Goal: Task Accomplishment & Management: Manage account settings

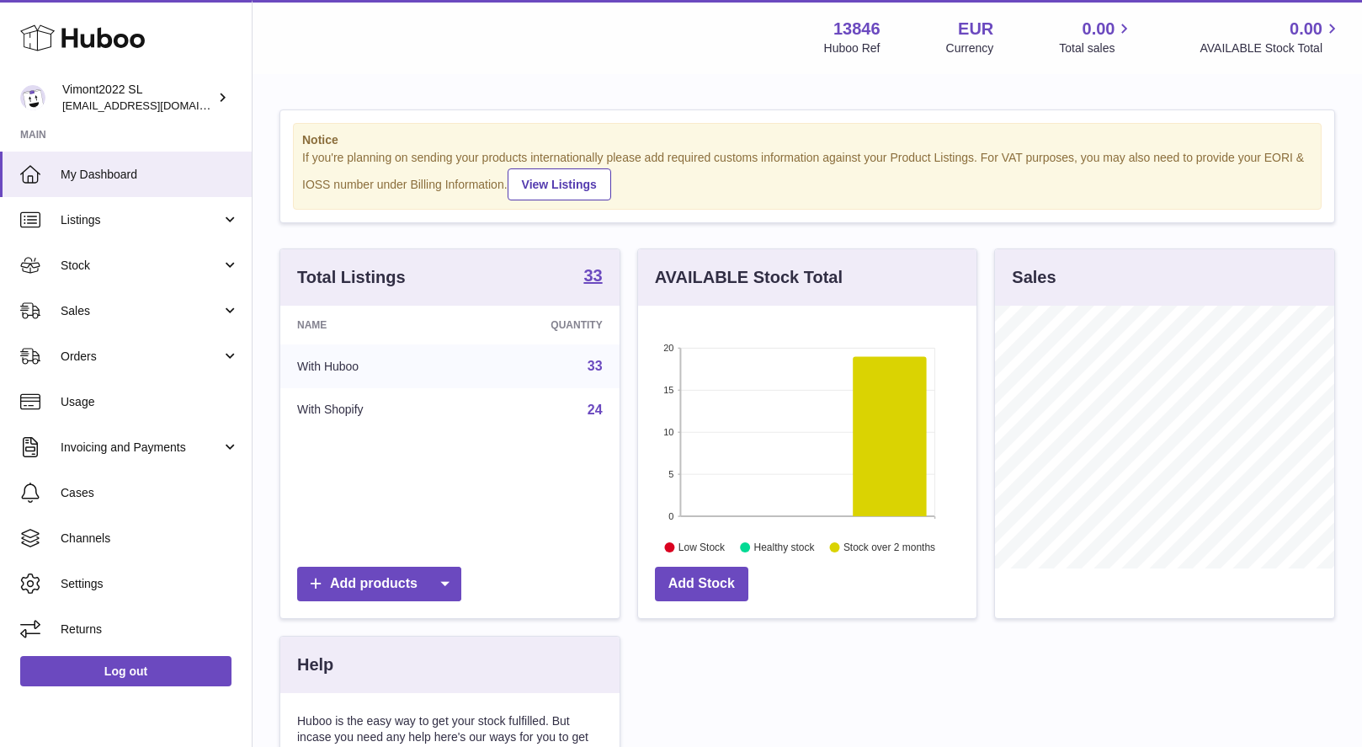
scroll to position [263, 338]
click at [144, 448] on span "Invoicing and Payments" at bounding box center [141, 448] width 161 height 16
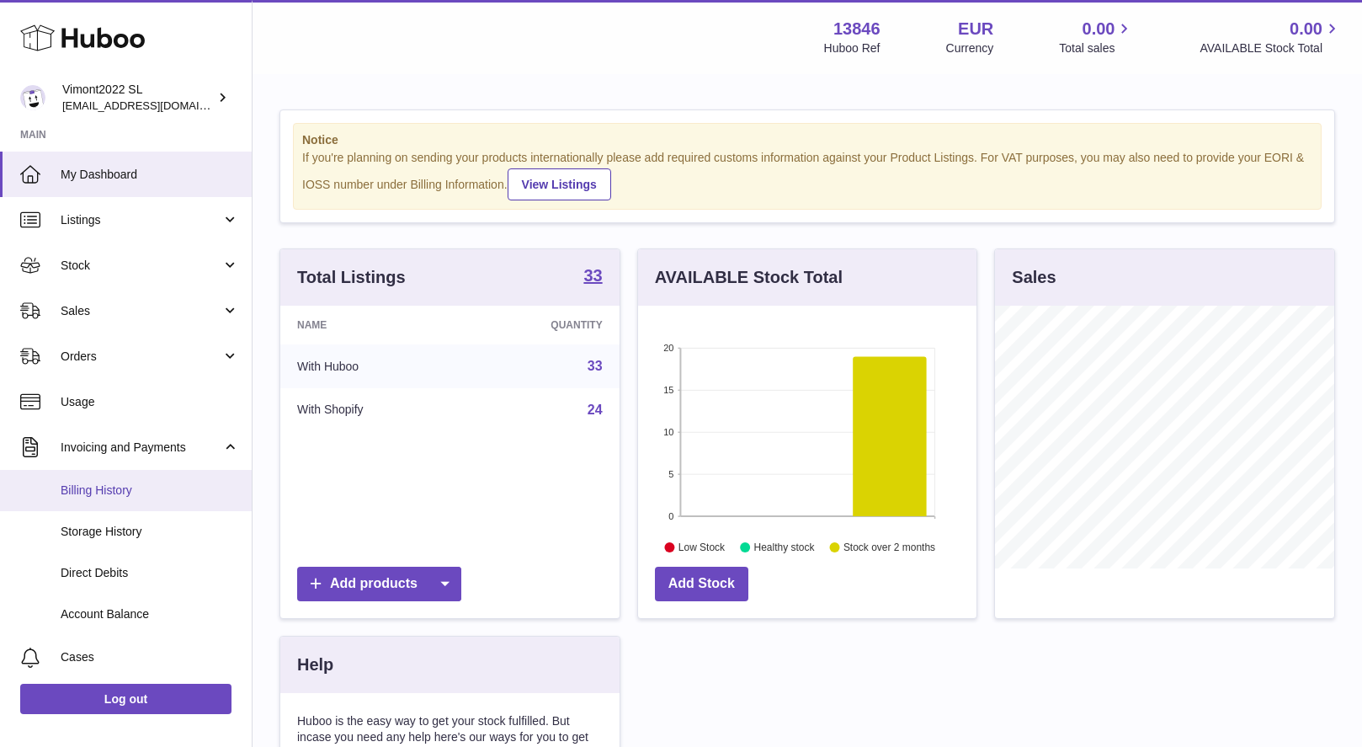
click at [114, 484] on span "Billing History" at bounding box center [150, 490] width 179 height 16
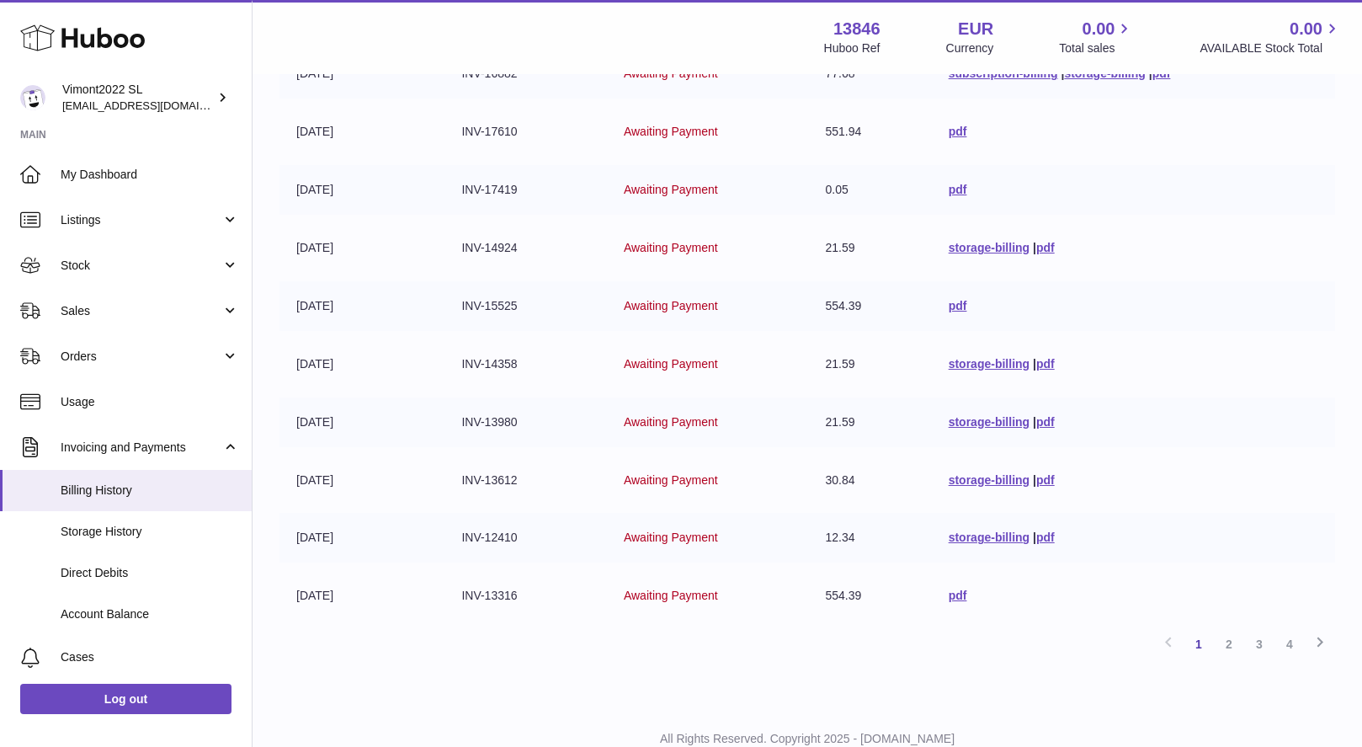
scroll to position [298, 0]
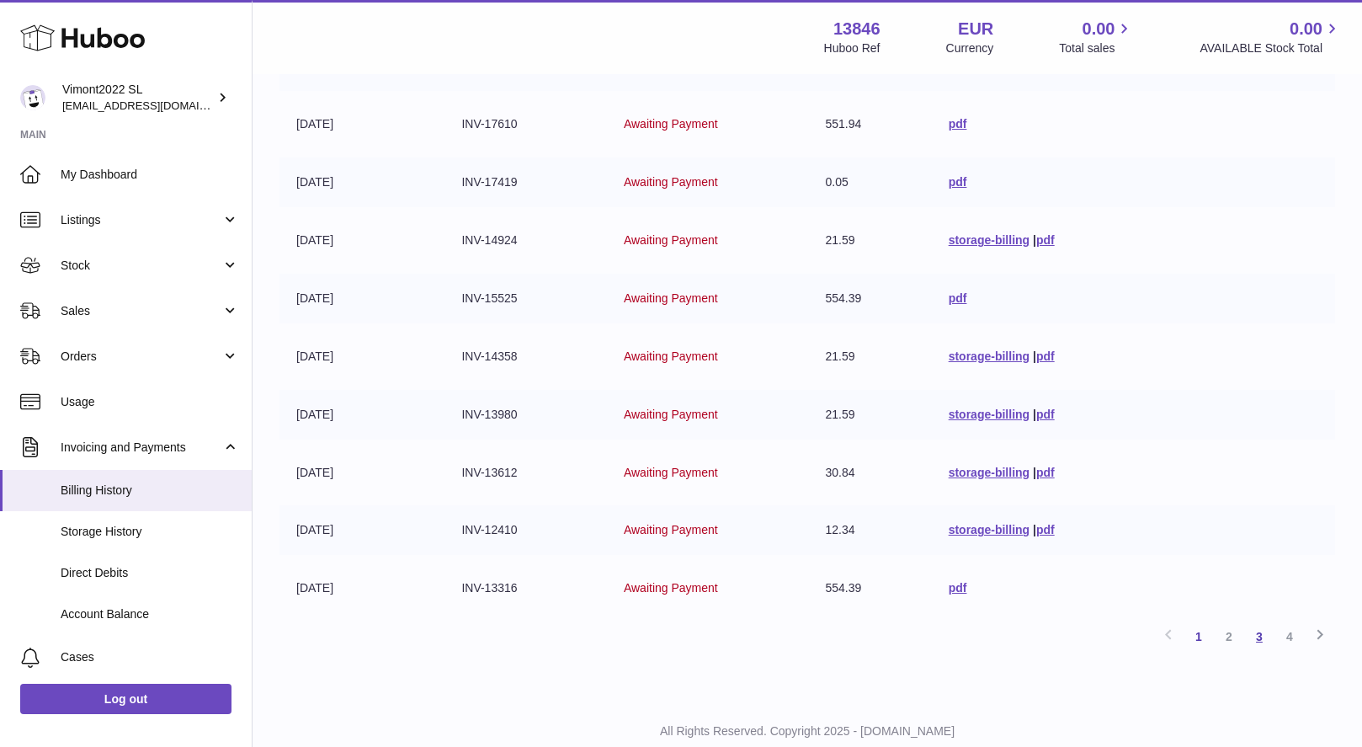
click at [1260, 626] on link "3" at bounding box center [1260, 636] width 30 height 30
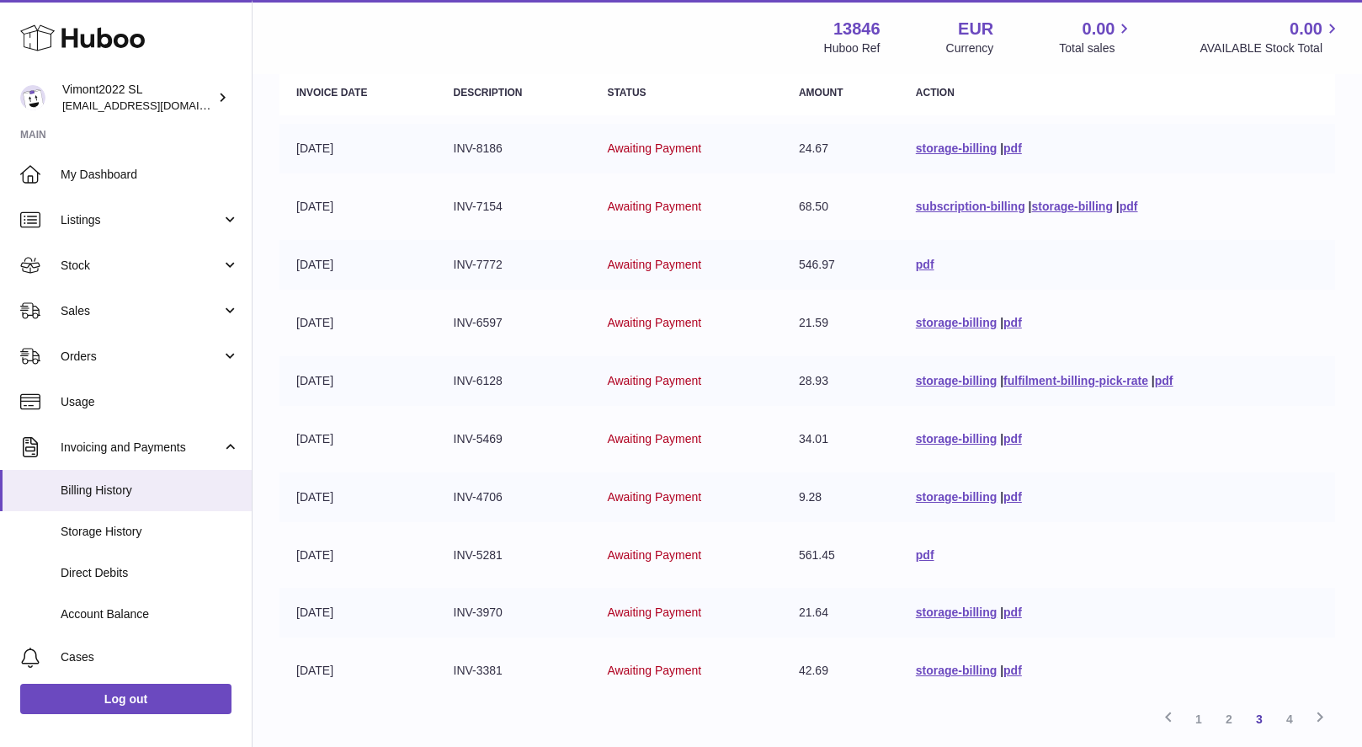
scroll to position [338, 0]
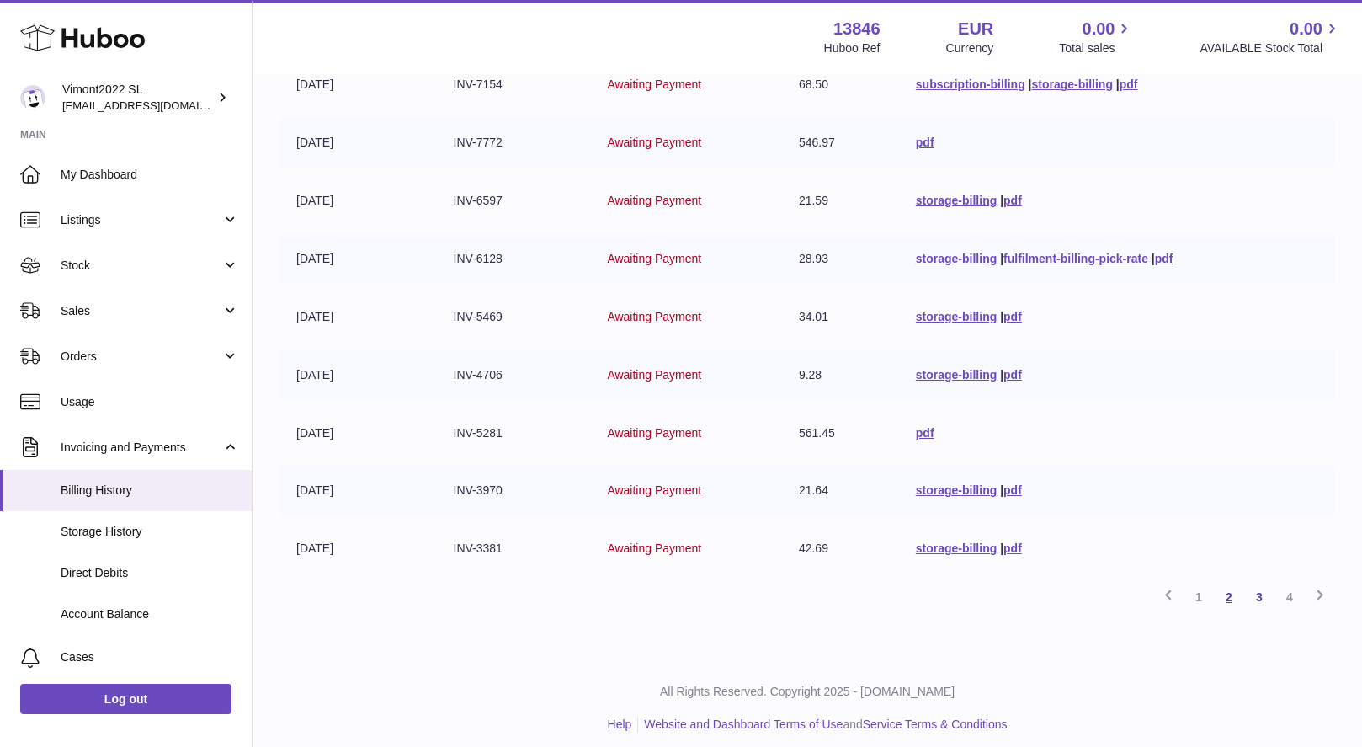
click at [1229, 587] on link "2" at bounding box center [1229, 597] width 30 height 30
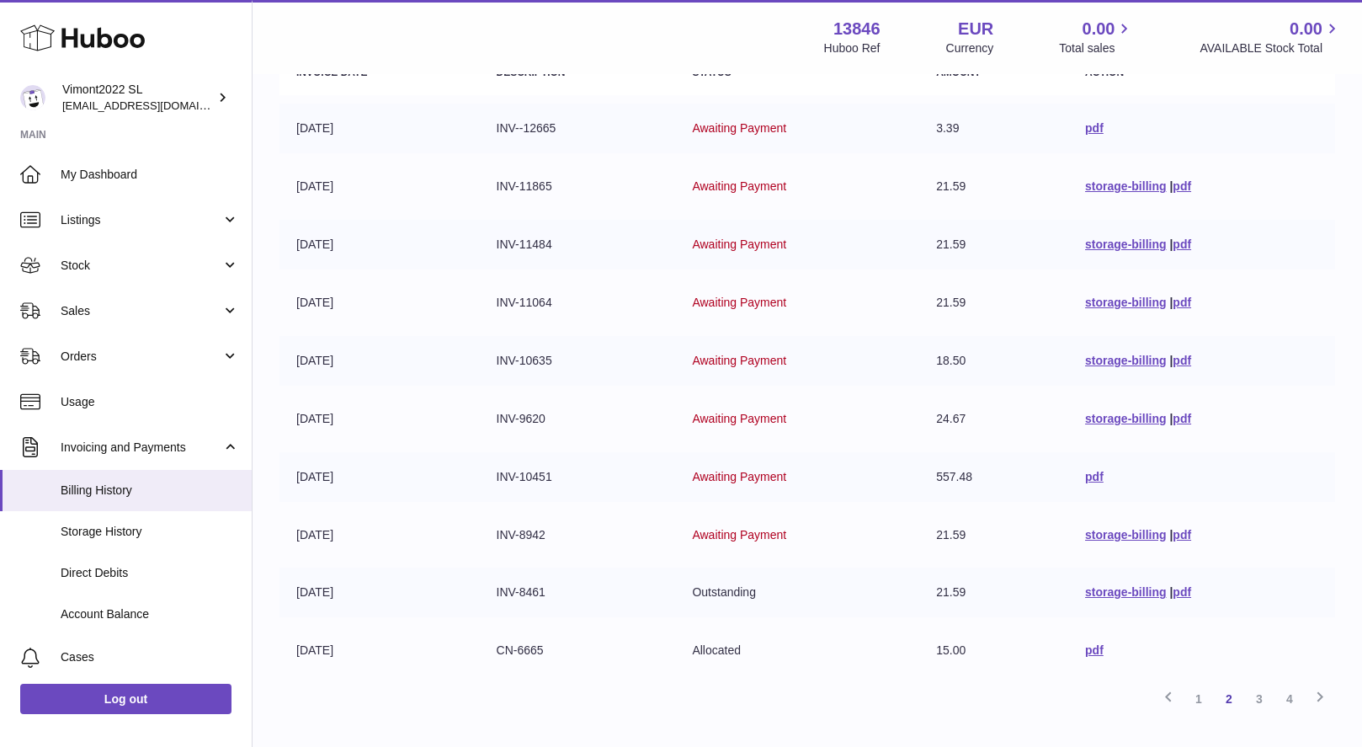
scroll to position [239, 0]
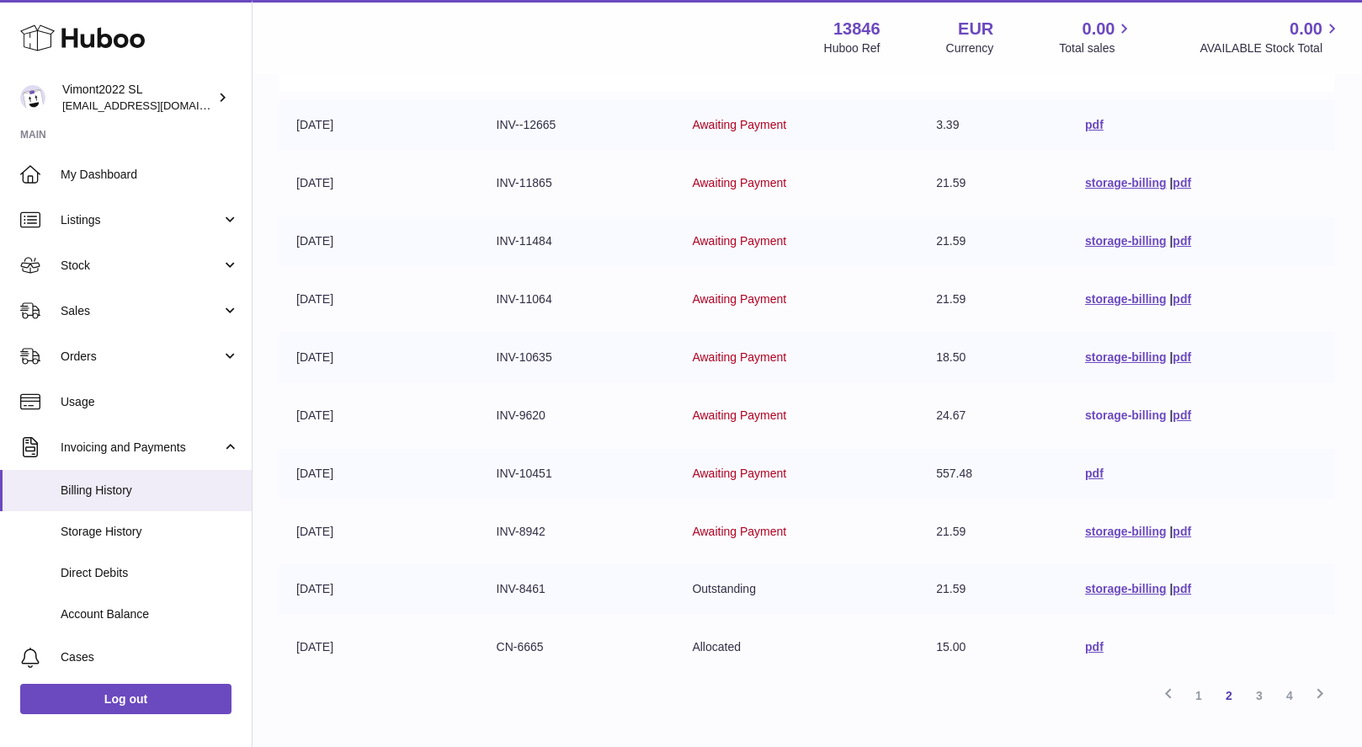
click at [1138, 408] on link "storage-billing" at bounding box center [1125, 414] width 81 height 13
click at [1141, 525] on link "storage-billing" at bounding box center [1125, 531] width 81 height 13
click at [1134, 350] on link "storage-billing" at bounding box center [1125, 356] width 81 height 13
